Goal: Information Seeking & Learning: Understand process/instructions

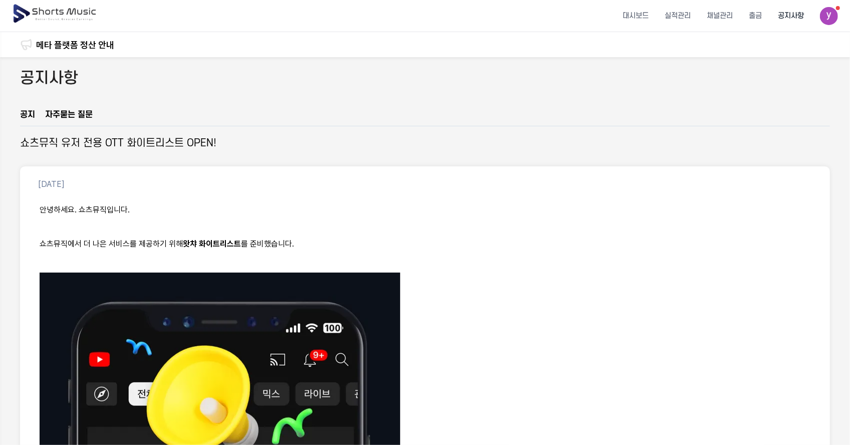
click at [63, 12] on img at bounding box center [55, 14] width 87 height 28
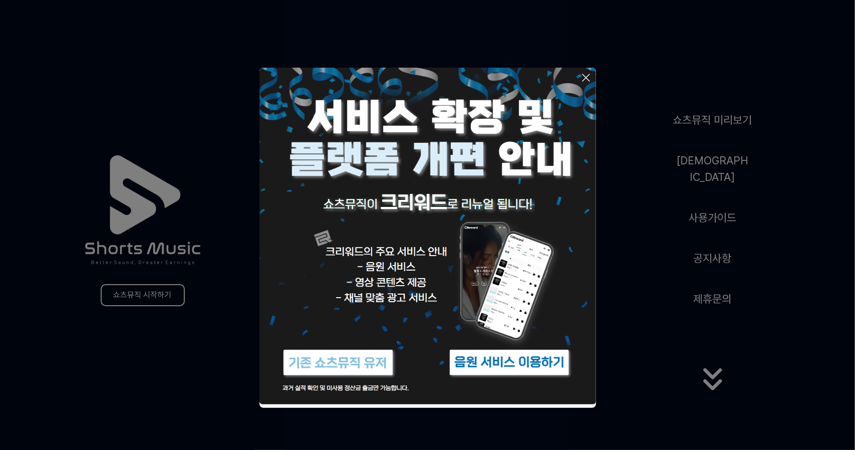
click at [642, 310] on button at bounding box center [427, 225] width 855 height 450
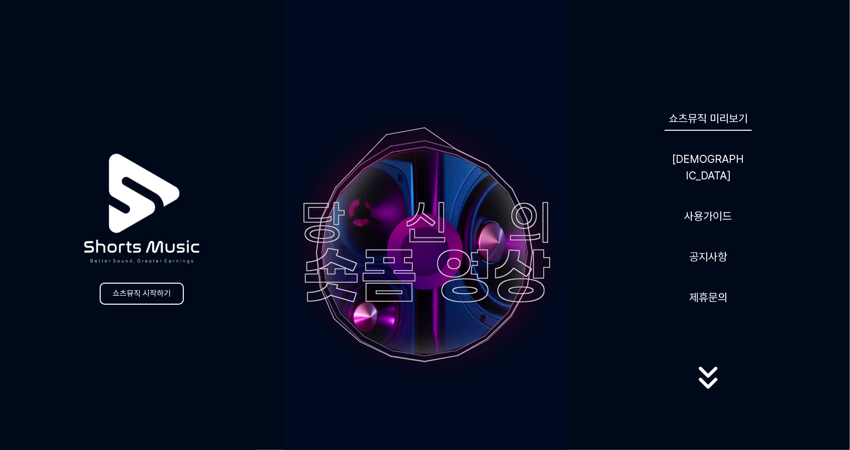
click at [723, 131] on link "쇼츠뮤직 미리보기" at bounding box center [708, 118] width 87 height 25
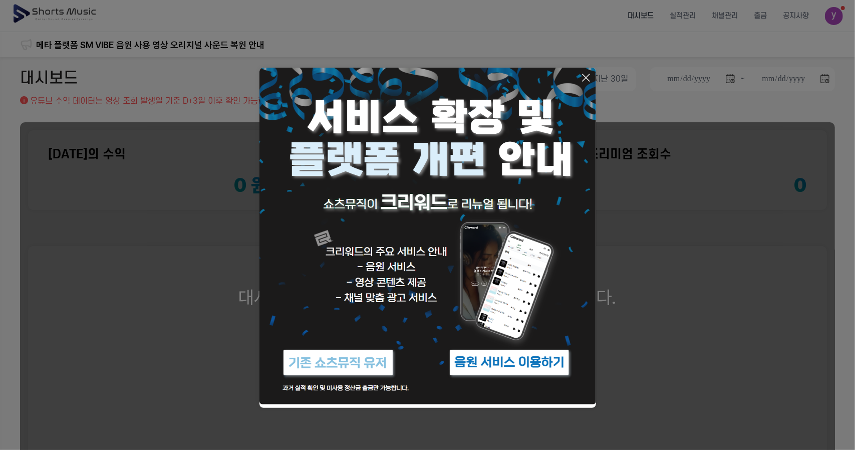
click at [587, 80] on icon at bounding box center [586, 78] width 12 height 12
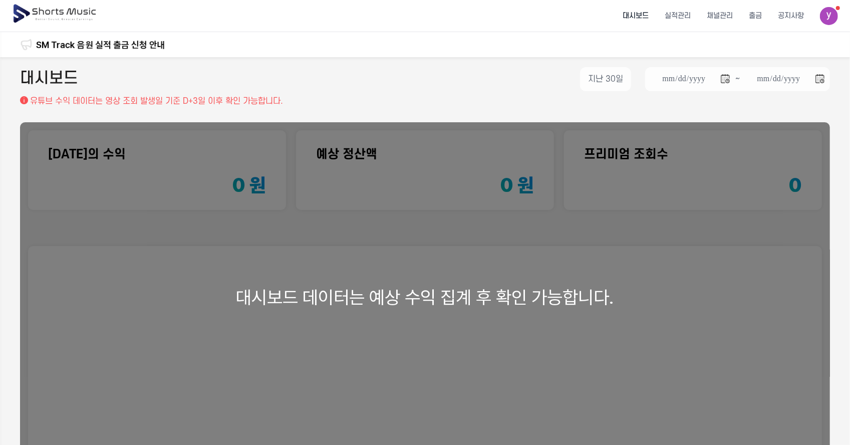
click at [57, 13] on img at bounding box center [55, 14] width 87 height 28
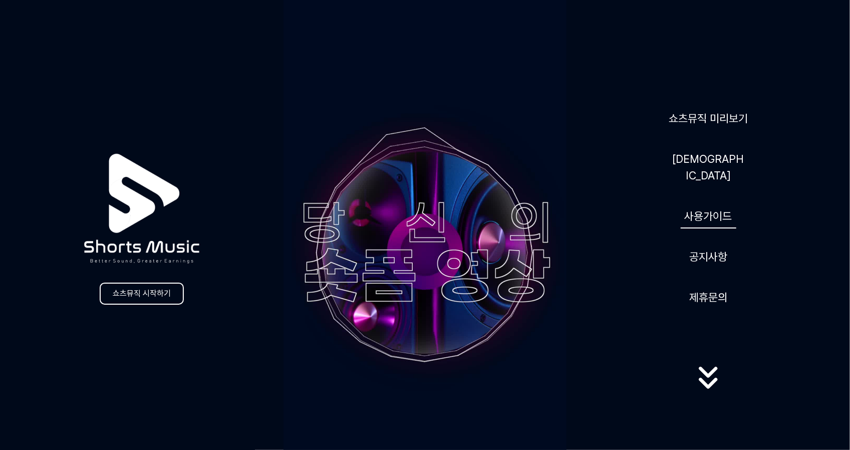
click at [712, 209] on link "사용가이드" at bounding box center [709, 216] width 56 height 25
